Goal: Task Accomplishment & Management: Manage account settings

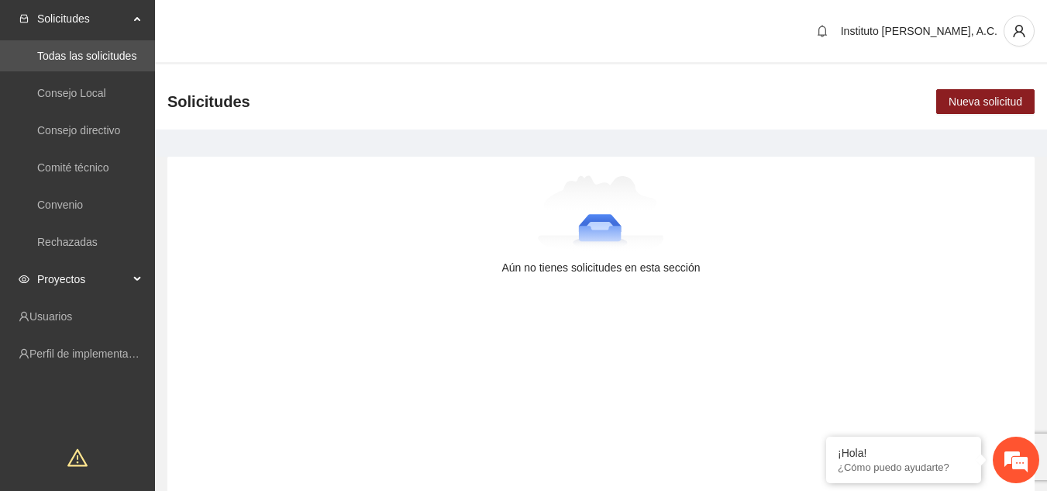
click at [130, 275] on div "Proyectos" at bounding box center [77, 278] width 155 height 31
click at [72, 310] on link "Activos" at bounding box center [54, 316] width 35 height 12
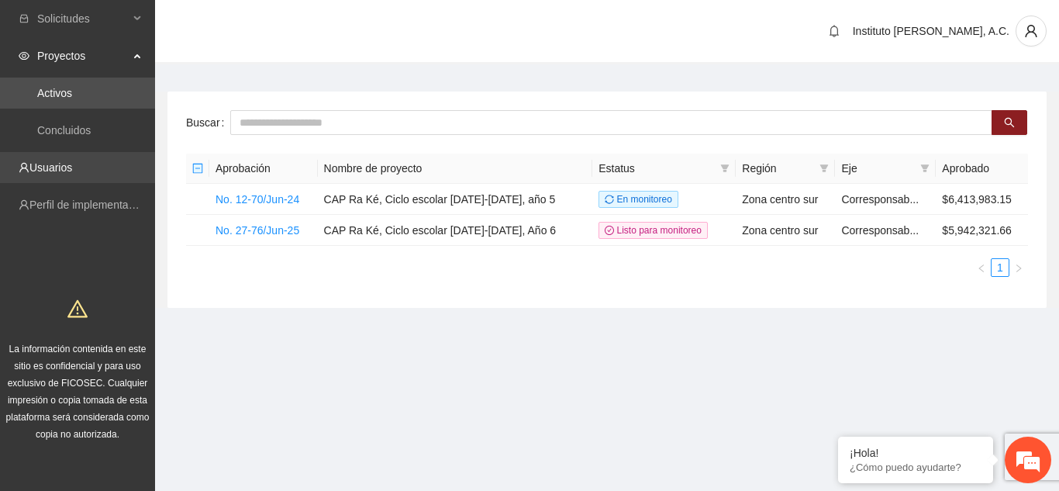
click at [72, 174] on link "Usuarios" at bounding box center [50, 167] width 43 height 12
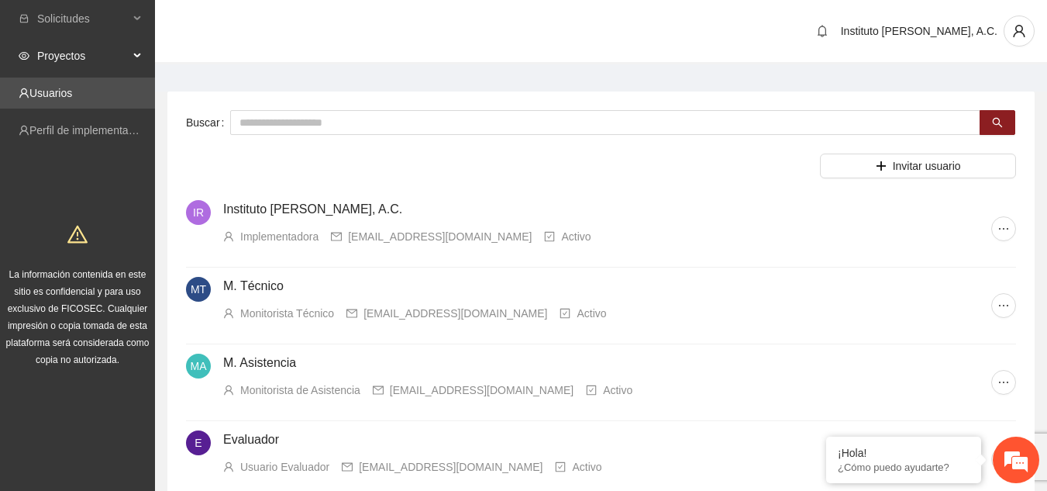
click at [92, 61] on span "Proyectos" at bounding box center [82, 55] width 91 height 31
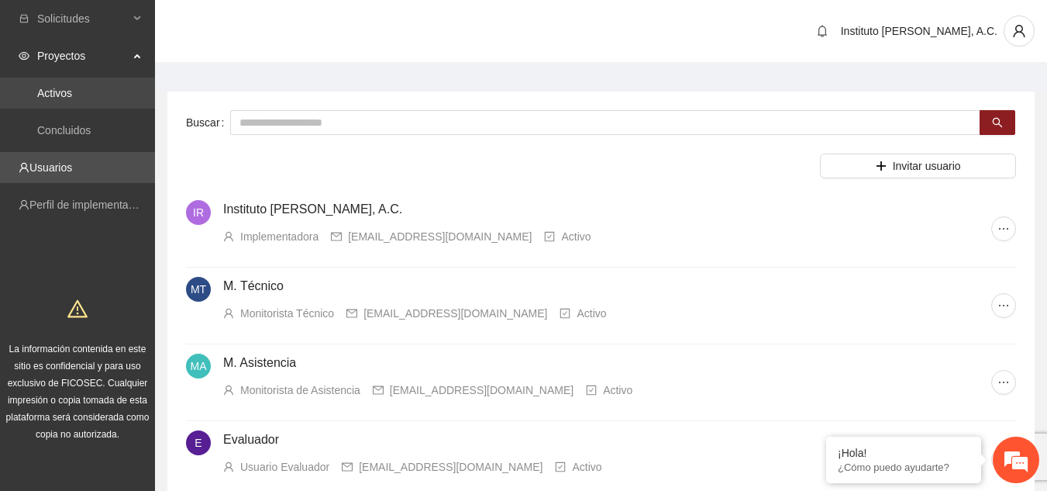
click at [72, 87] on link "Activos" at bounding box center [54, 93] width 35 height 12
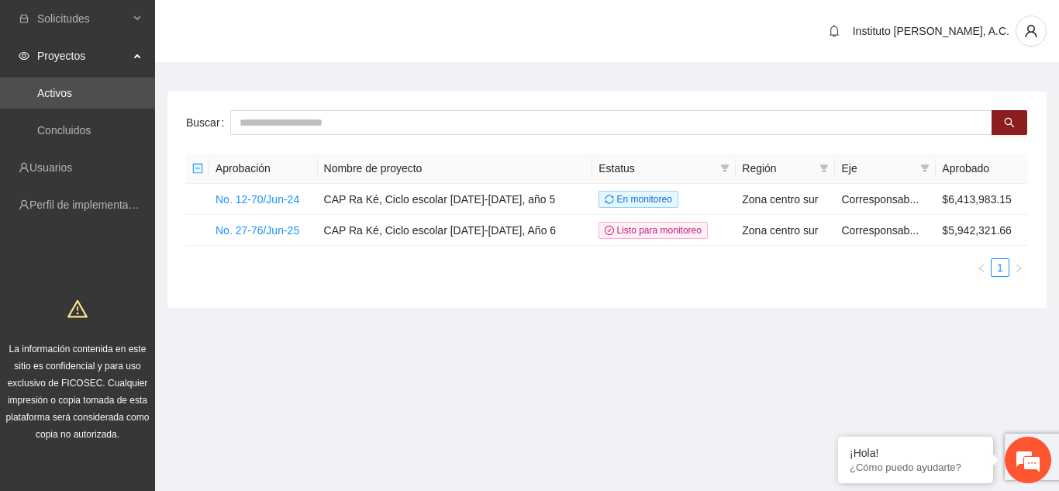
click at [655, 376] on section "Solicitudes Proyectos Activos Concluidos Usuarios Perfil de implementadora La i…" at bounding box center [529, 245] width 1059 height 491
click at [67, 161] on link "Usuarios" at bounding box center [50, 167] width 43 height 12
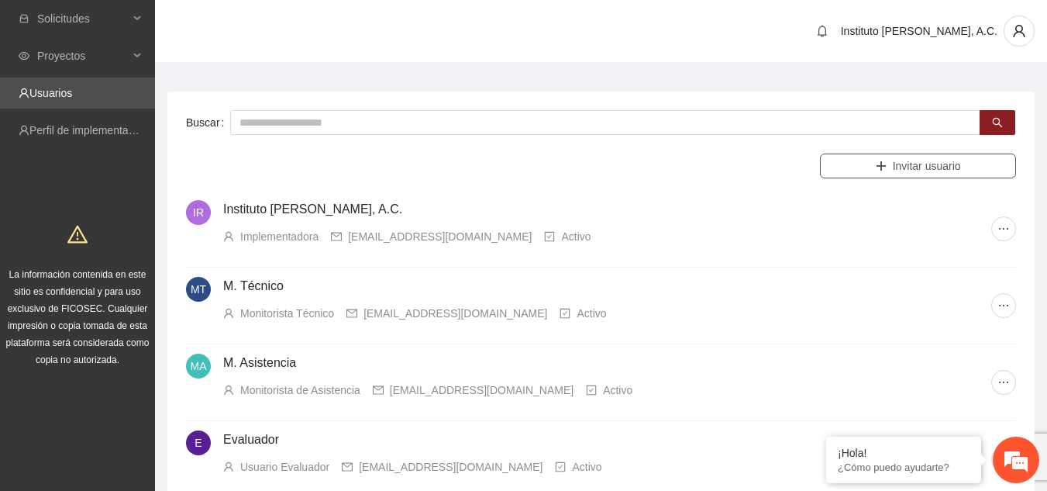
click at [938, 155] on button "Invitar usuario" at bounding box center [918, 165] width 196 height 25
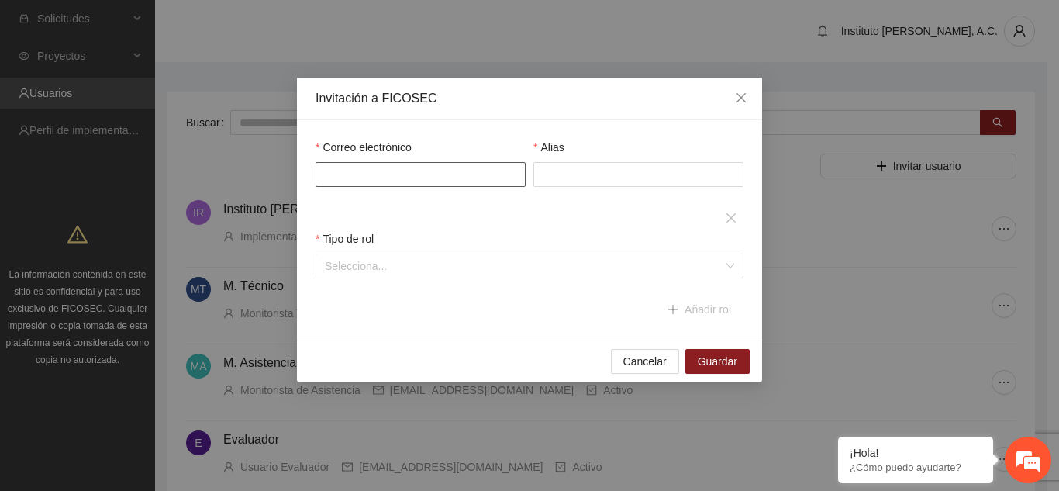
click at [484, 186] on input "Correo electrónico" at bounding box center [420, 174] width 210 height 25
click at [535, 245] on div "Tipo de rol" at bounding box center [529, 241] width 428 height 23
click at [511, 267] on input "search" at bounding box center [524, 265] width 398 height 23
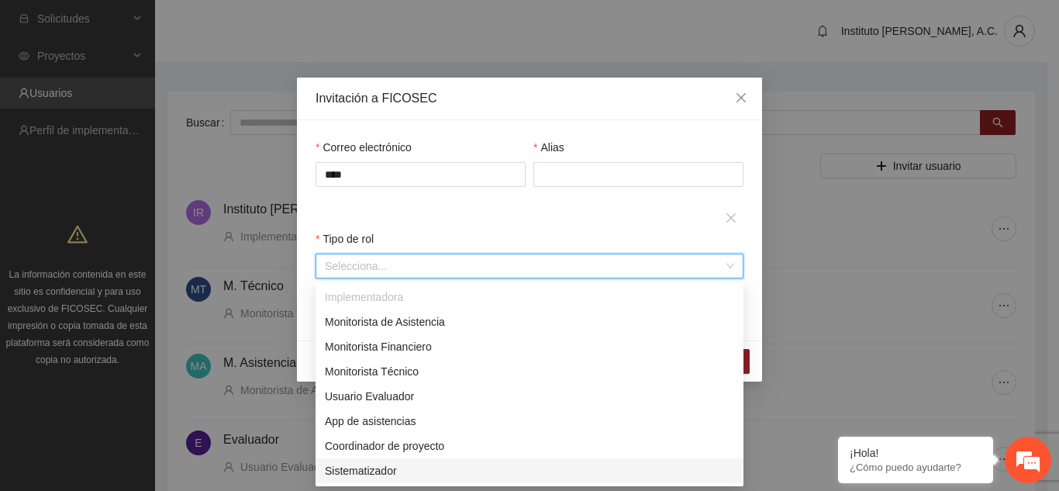
click at [346, 476] on div "Sistematizador" at bounding box center [529, 470] width 409 height 17
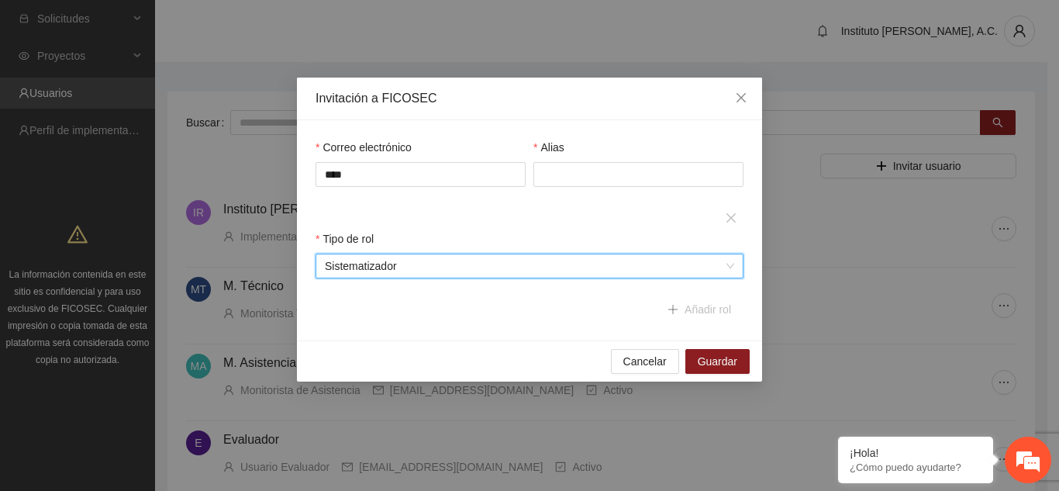
click at [351, 353] on div "Cancelar Guardar" at bounding box center [529, 360] width 465 height 41
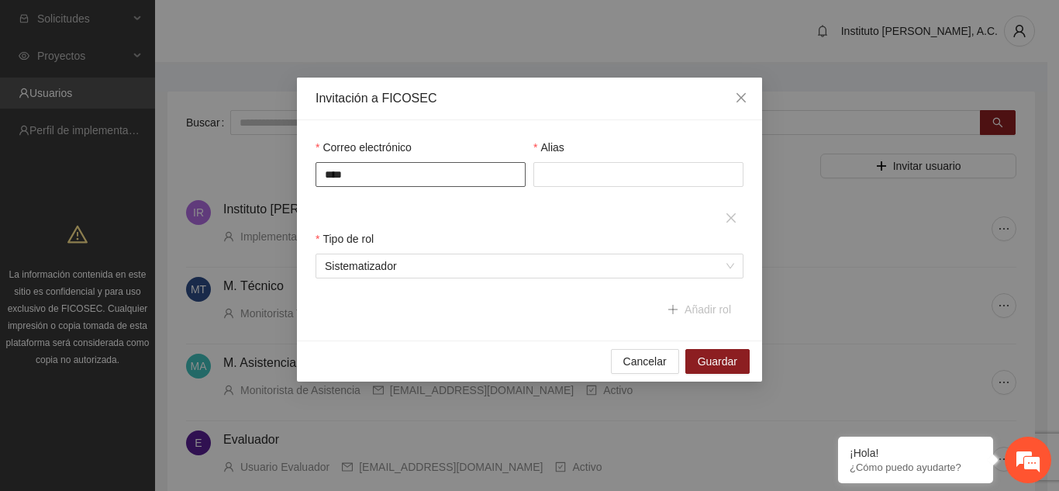
click at [394, 174] on input "****" at bounding box center [420, 174] width 210 height 25
click at [467, 178] on input "****" at bounding box center [420, 174] width 210 height 25
click at [446, 170] on input "****" at bounding box center [420, 174] width 210 height 25
type input "**********"
click at [573, 199] on div "Alias" at bounding box center [638, 172] width 218 height 67
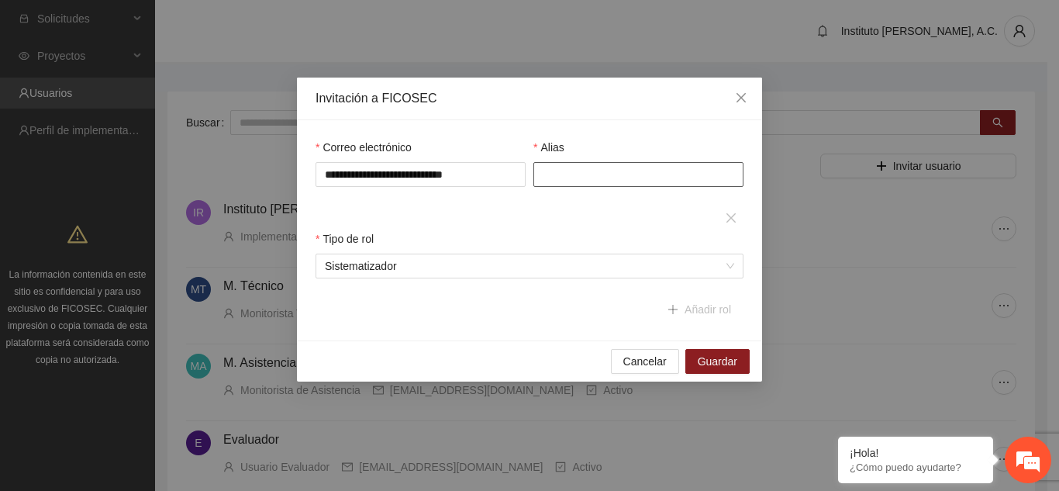
click at [595, 171] on input "Alias" at bounding box center [638, 174] width 210 height 25
type input "**********"
click at [552, 198] on div "**********" at bounding box center [638, 172] width 218 height 67
click at [719, 354] on span "Guardar" at bounding box center [717, 361] width 40 height 17
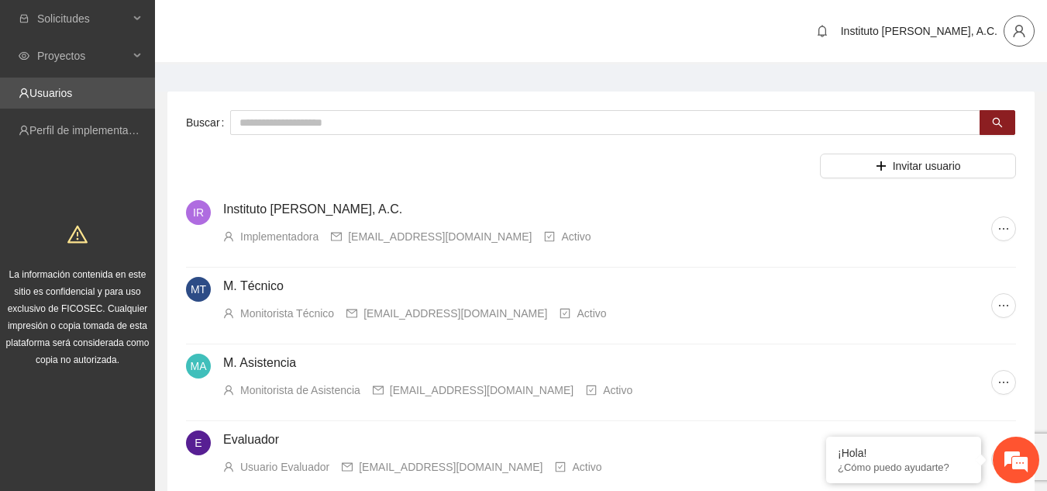
click at [1019, 39] on button "button" at bounding box center [1019, 30] width 31 height 31
click at [1007, 67] on span "Cambio de Télefono" at bounding box center [979, 65] width 98 height 17
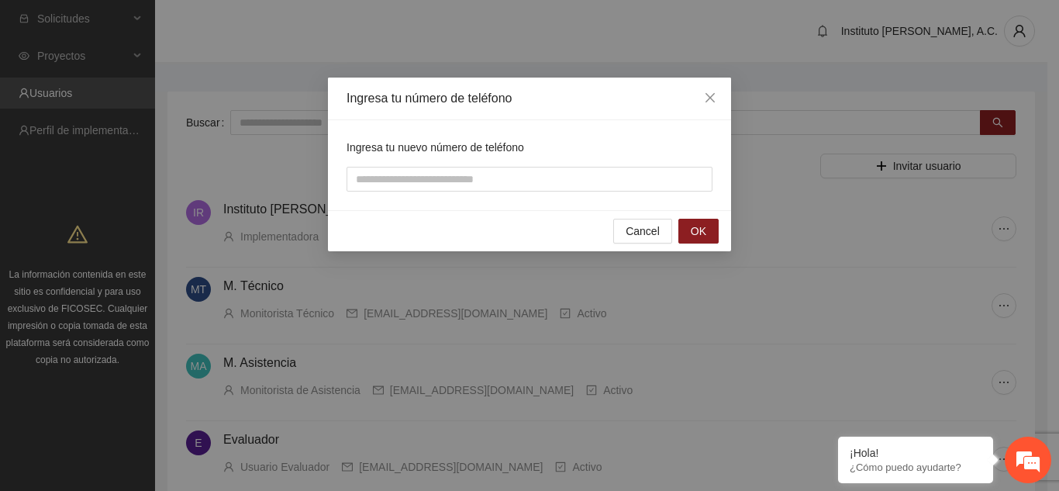
click at [742, 89] on div "Ingresa tu número de teléfono Ingresa tu nuevo número de teléfono Cancel OK" at bounding box center [529, 245] width 1059 height 491
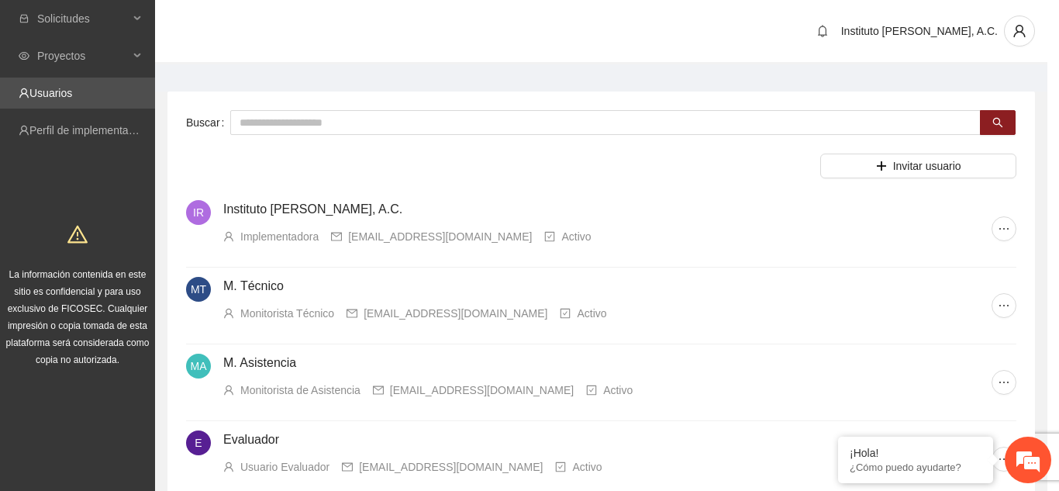
click at [723, 99] on body "Solicitudes Proyectos Usuarios Perfil de implementadora La información contenid…" at bounding box center [523, 245] width 1047 height 491
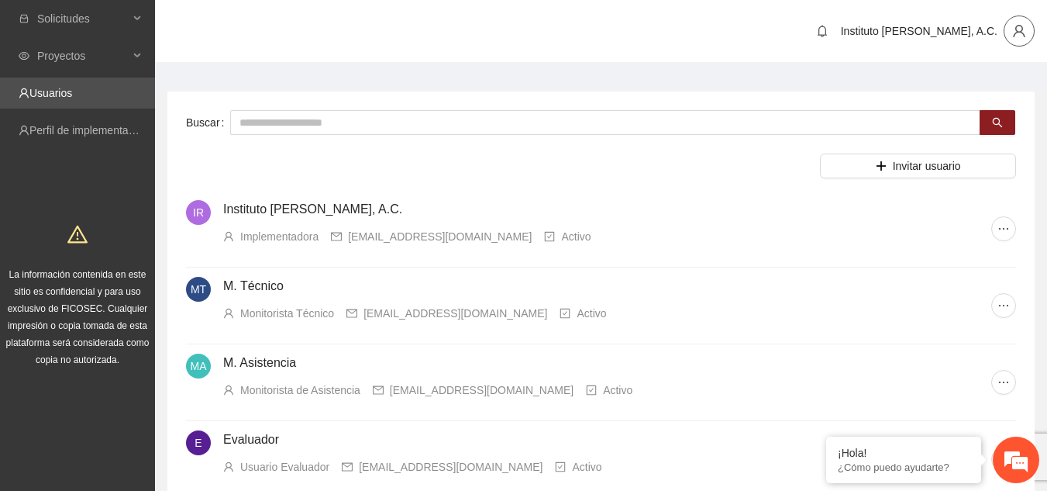
click at [1008, 38] on button "button" at bounding box center [1019, 30] width 31 height 31
click at [994, 54] on li "Cambio de Télefono" at bounding box center [979, 65] width 116 height 25
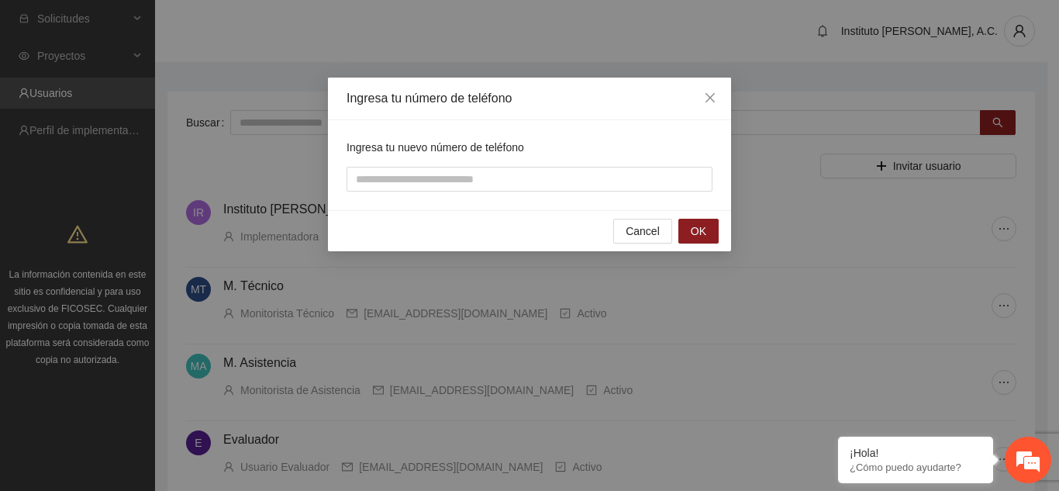
click at [510, 166] on div "Ingresa tu nuevo número de teléfono" at bounding box center [529, 165] width 403 height 90
click at [504, 170] on input "tel" at bounding box center [529, 179] width 366 height 25
type input "**********"
click at [706, 229] on button "OK" at bounding box center [698, 231] width 40 height 25
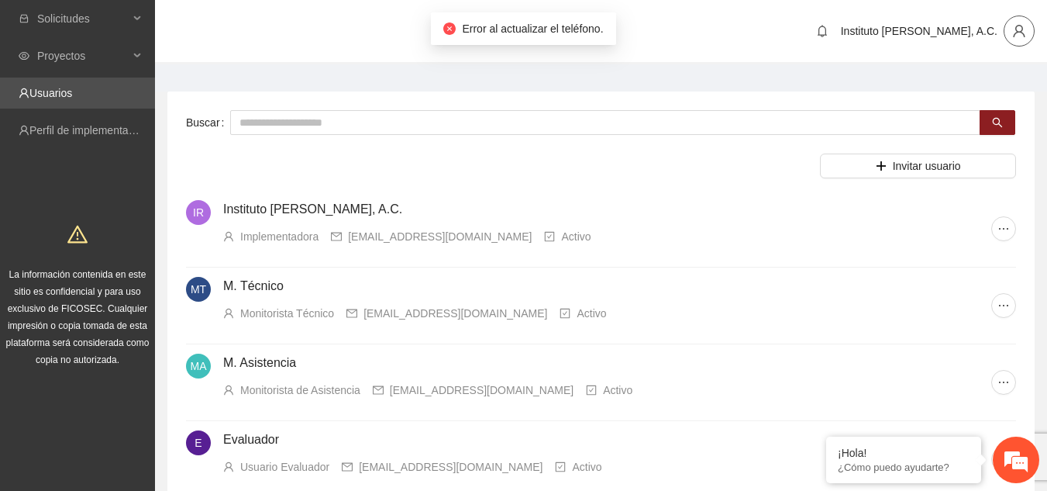
click at [1018, 43] on button "button" at bounding box center [1019, 30] width 31 height 31
click at [997, 71] on span "Cambio de Télefono" at bounding box center [979, 65] width 98 height 17
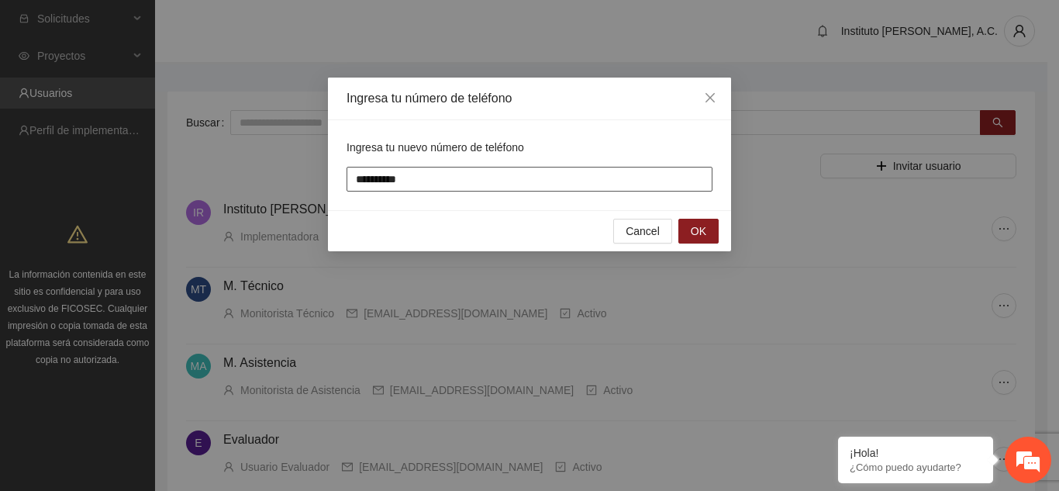
click at [436, 178] on input "**********" at bounding box center [529, 179] width 366 height 25
click at [704, 239] on div "Cancel OK" at bounding box center [529, 230] width 403 height 41
click at [704, 239] on button "OK" at bounding box center [698, 231] width 40 height 25
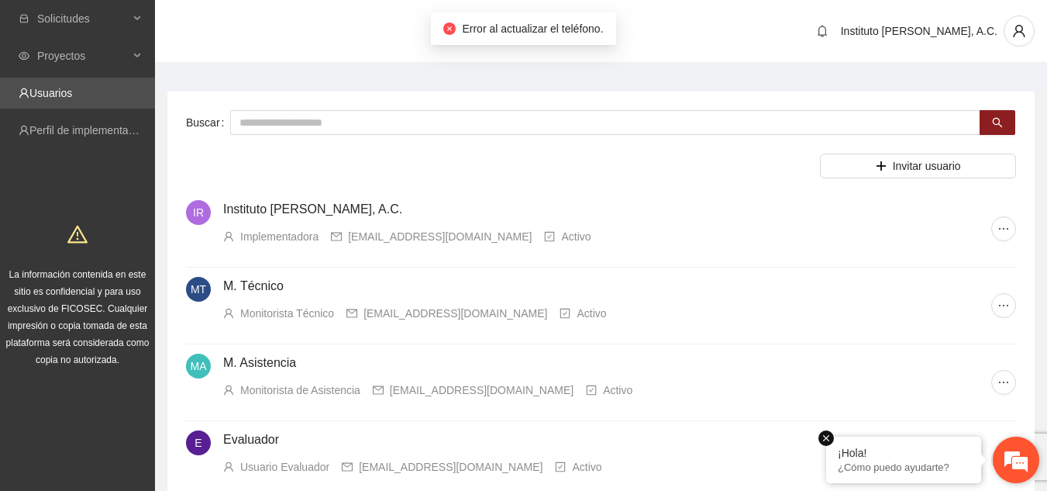
click at [828, 435] on em at bounding box center [825, 437] width 15 height 15
click at [1017, 454] on em at bounding box center [1016, 460] width 42 height 42
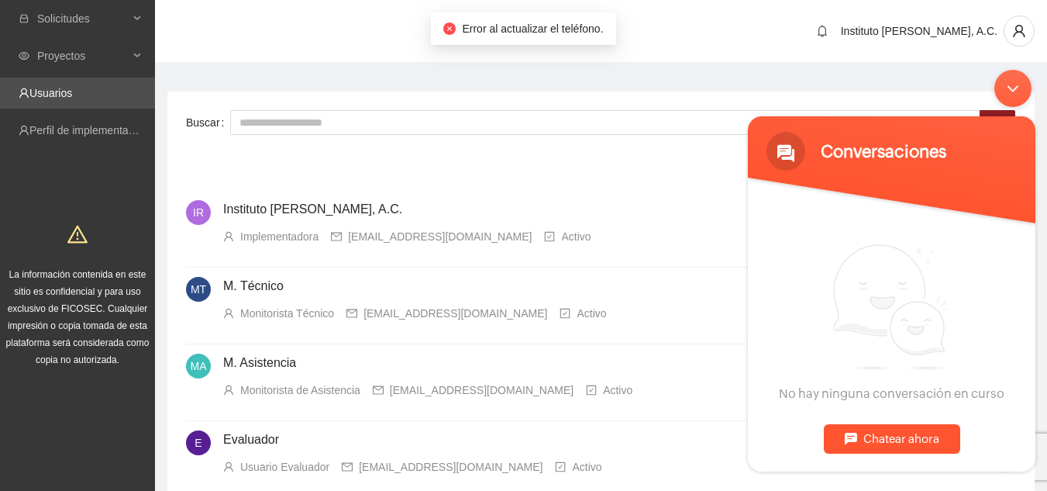
click at [884, 385] on span "No hay ninguna conversación en curso" at bounding box center [891, 321] width 225 height 157
click at [886, 441] on div "Chatear ahora" at bounding box center [892, 437] width 136 height 29
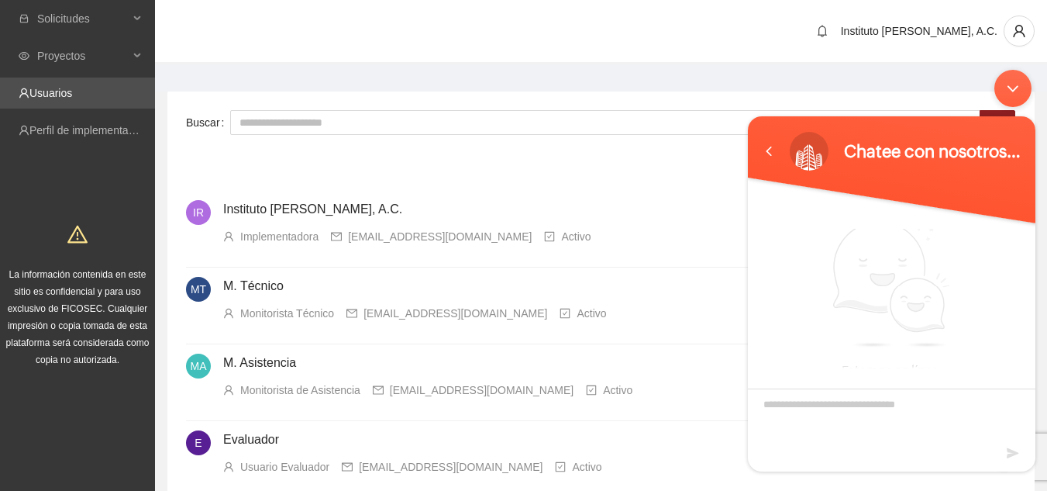
click at [1007, 86] on div "Minimizar ventana de chat en vivo" at bounding box center [1012, 87] width 37 height 37
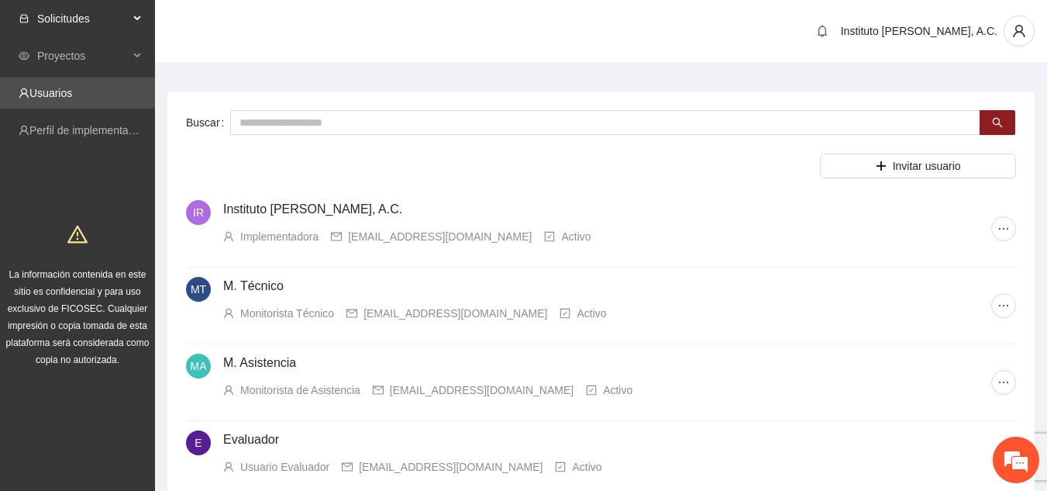
click at [77, 26] on span "Solicitudes" at bounding box center [82, 18] width 91 height 31
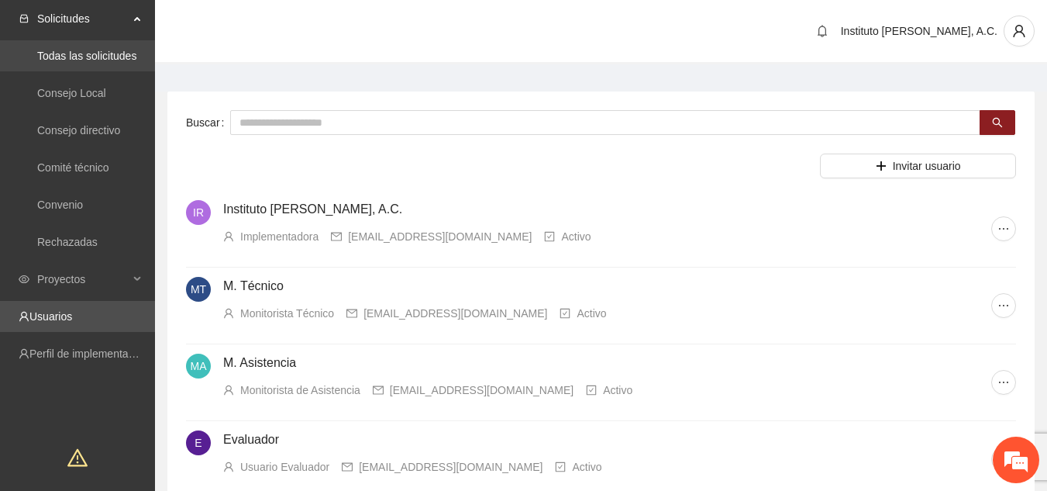
click at [84, 60] on link "Todas las solicitudes" at bounding box center [86, 56] width 99 height 12
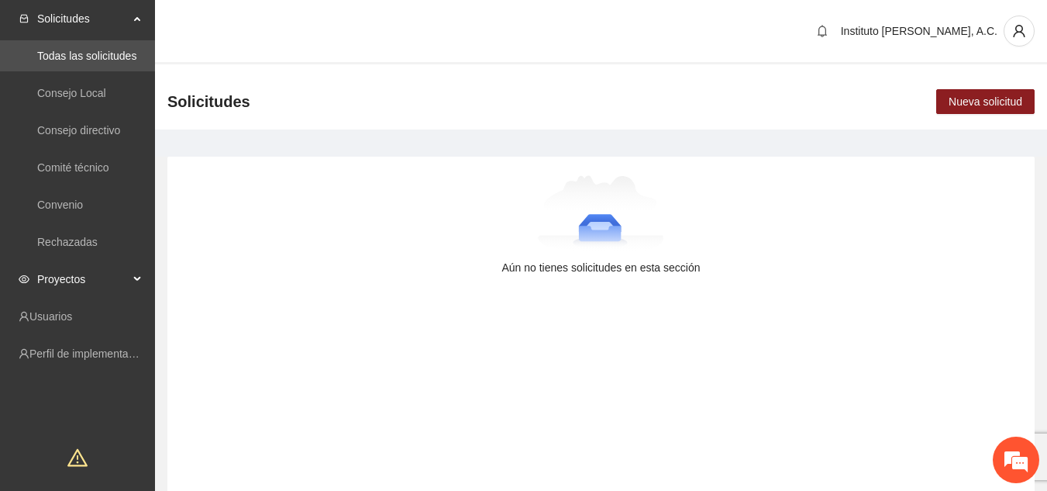
click at [82, 288] on span "Proyectos" at bounding box center [82, 278] width 91 height 31
click at [71, 310] on link "Activos" at bounding box center [54, 316] width 35 height 12
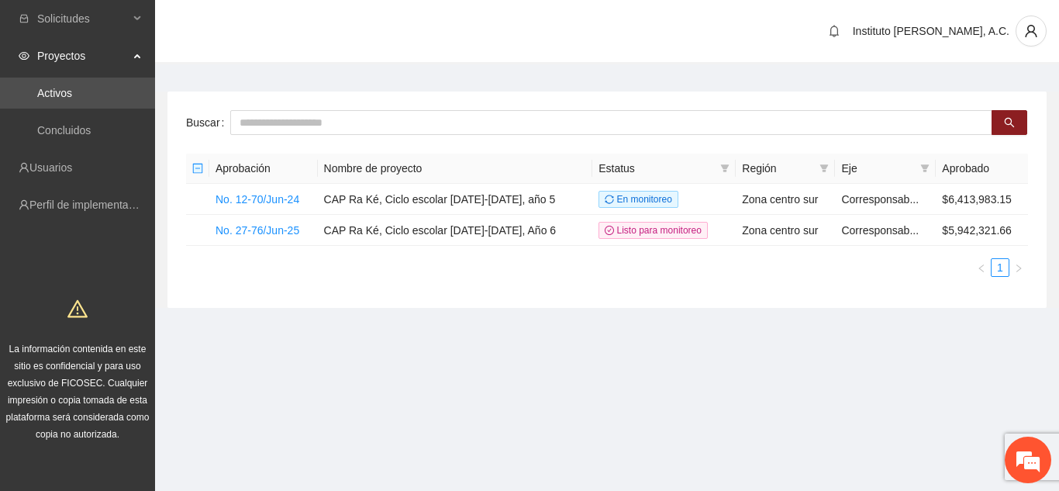
click at [959, 38] on div "Instituto Ra Ké, A.C." at bounding box center [930, 30] width 157 height 17
click at [1003, 36] on span "Instituto Ra Ké, A.C." at bounding box center [930, 31] width 157 height 12
click at [1028, 33] on icon "user" at bounding box center [1030, 31] width 12 height 12
click at [1014, 66] on span "Cambio de Télefono" at bounding box center [991, 65] width 98 height 17
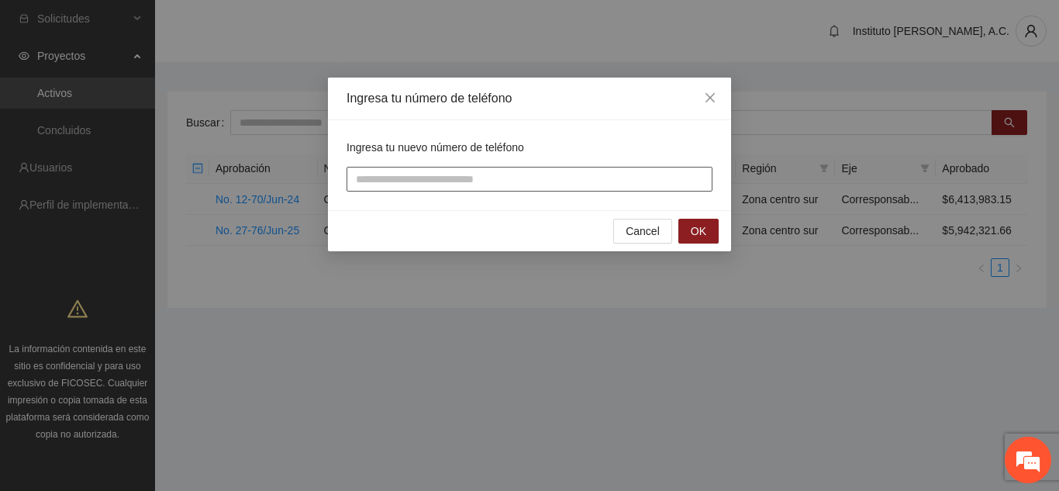
click at [580, 184] on input "tel" at bounding box center [529, 179] width 366 height 25
type input "**********"
click at [689, 234] on button "OK" at bounding box center [698, 231] width 40 height 25
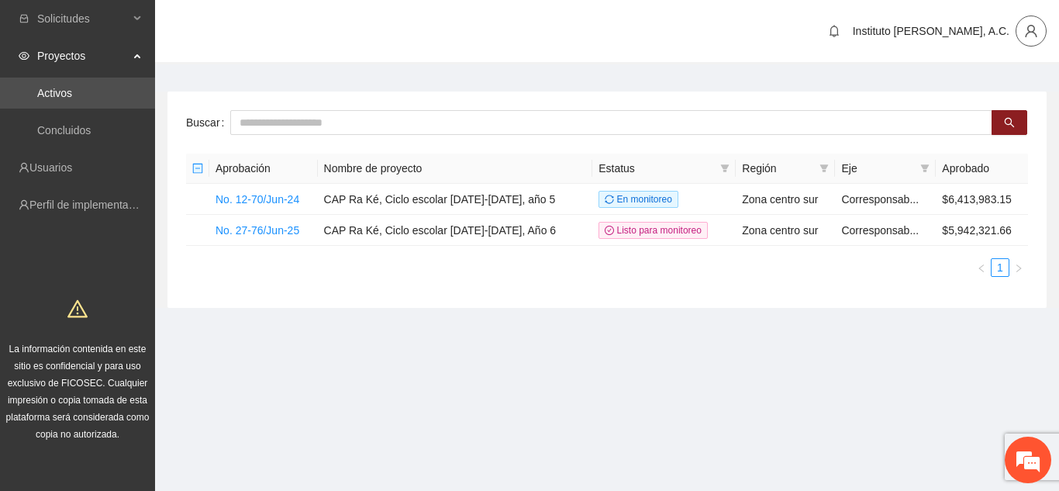
click at [1022, 21] on button "button" at bounding box center [1030, 30] width 31 height 31
click at [790, 395] on section "Solicitudes Proyectos Activos Concluidos Usuarios Perfil de implementadora La i…" at bounding box center [529, 245] width 1059 height 491
